Goal: Information Seeking & Learning: Learn about a topic

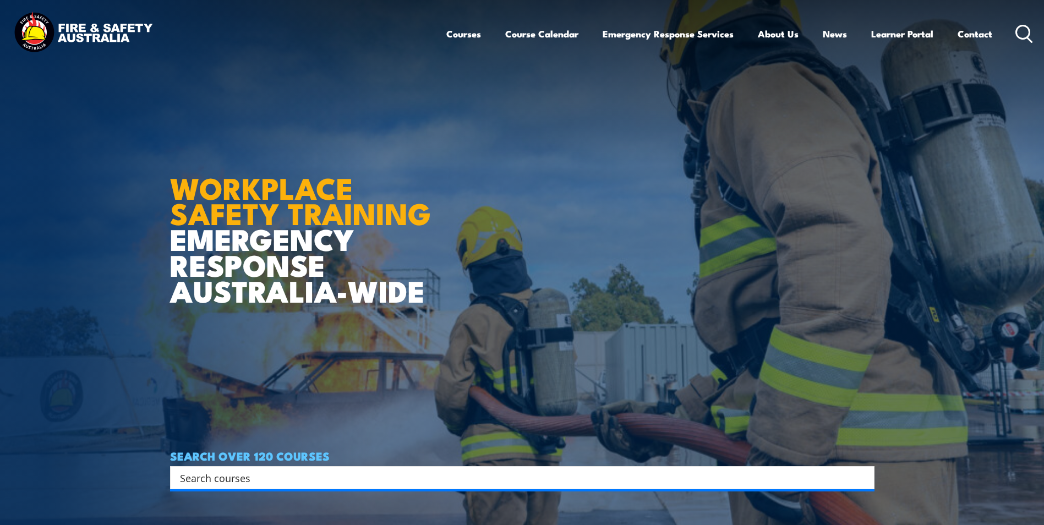
click at [1026, 29] on icon at bounding box center [1024, 34] width 18 height 18
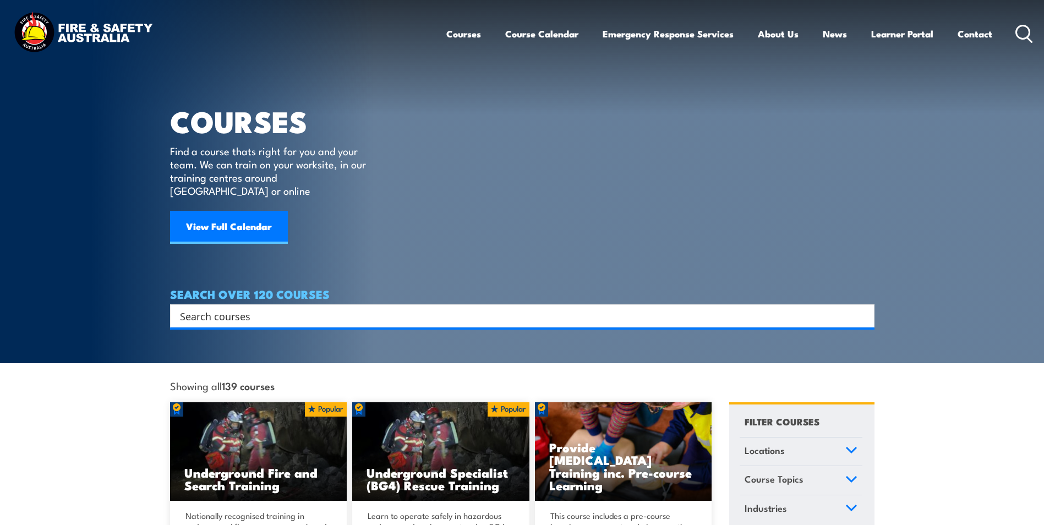
click at [403, 308] on input "Search input" at bounding box center [515, 316] width 670 height 17
type input "warden"
